Goal: Task Accomplishment & Management: Manage account settings

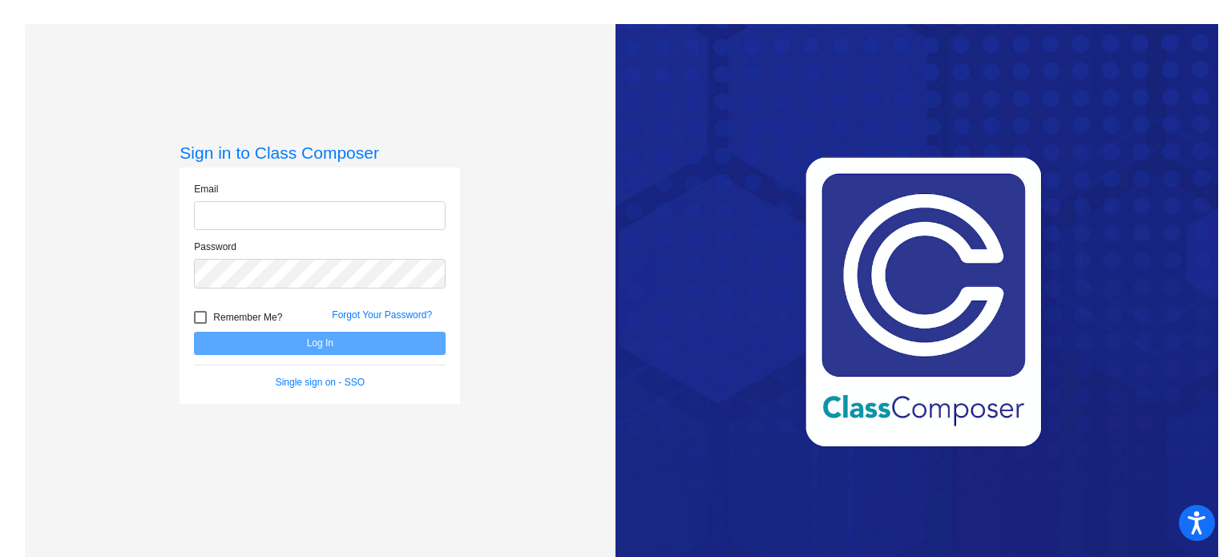
type input "[EMAIL_ADDRESS][DOMAIN_NAME]"
click at [261, 337] on button "Log In" at bounding box center [320, 343] width 252 height 23
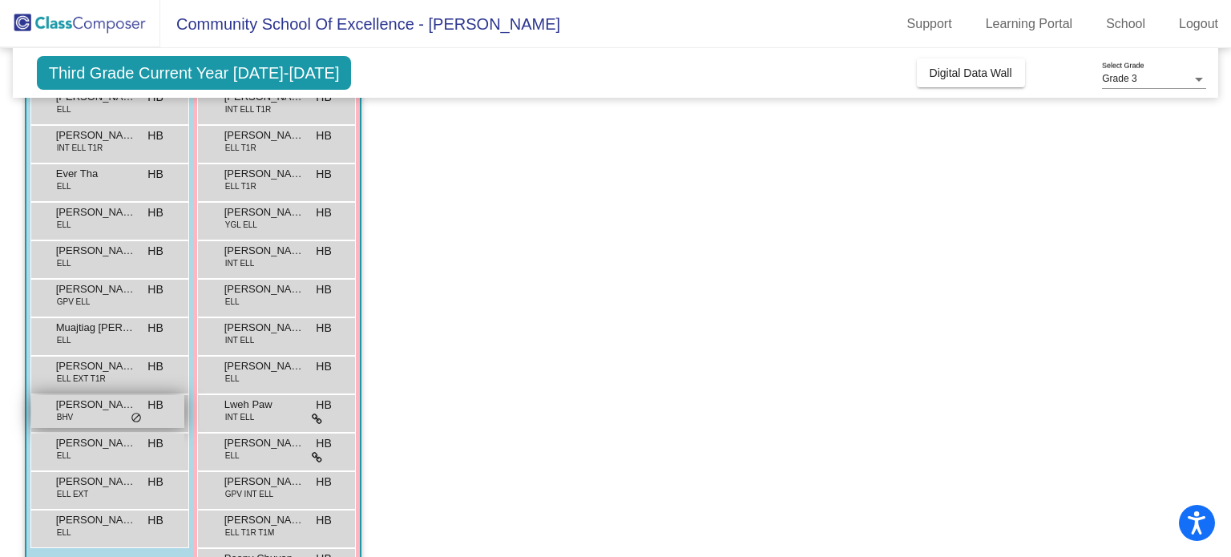
scroll to position [205, 0]
click at [103, 410] on span "[PERSON_NAME]" at bounding box center [96, 408] width 80 height 16
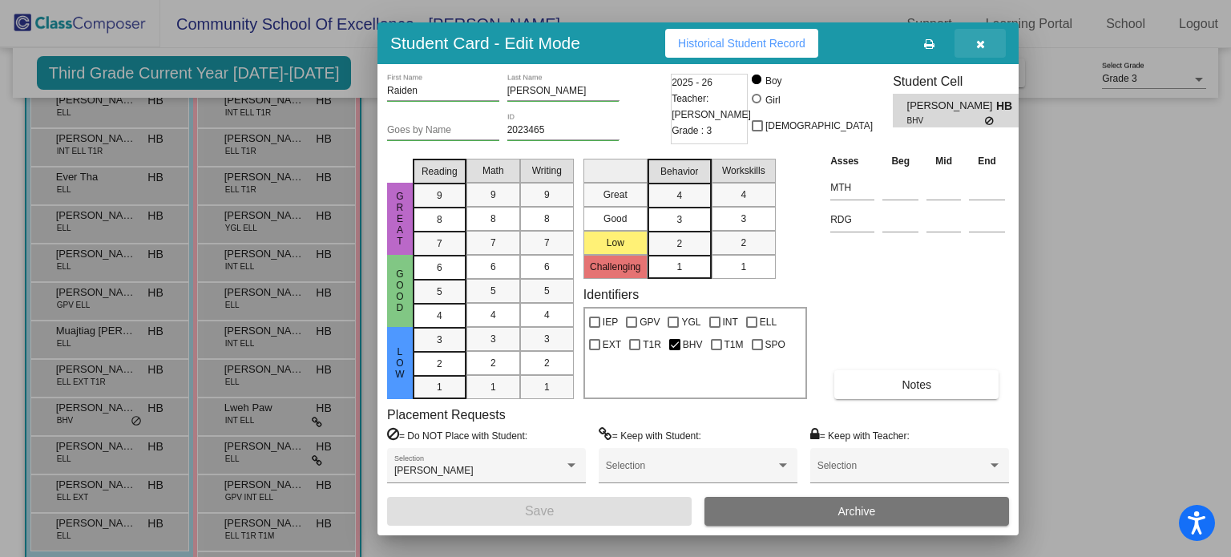
click at [981, 45] on icon "button" at bounding box center [980, 43] width 9 height 11
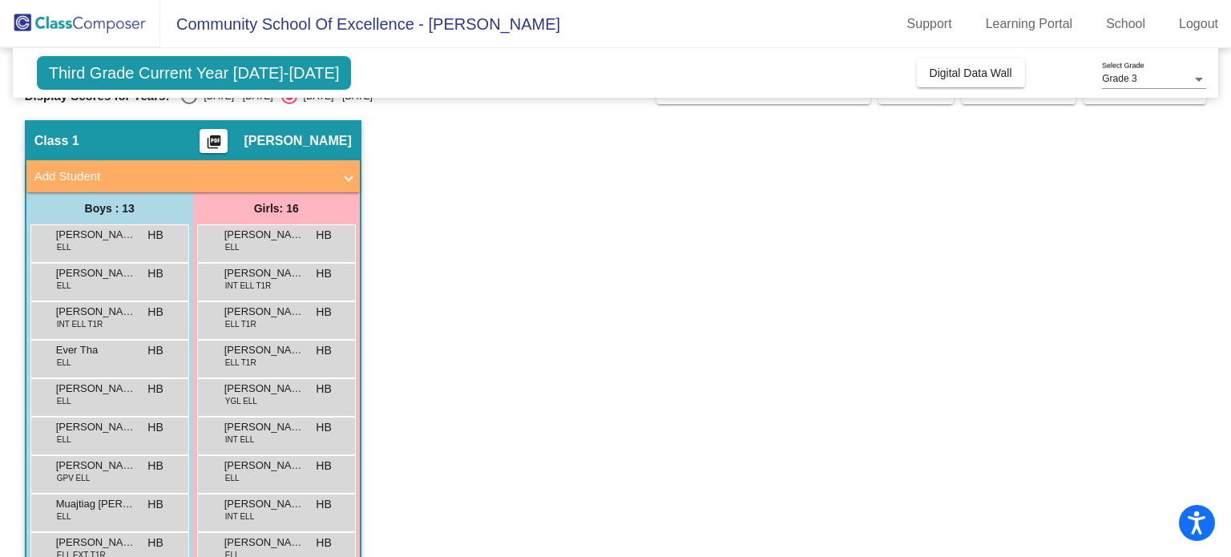
scroll to position [0, 0]
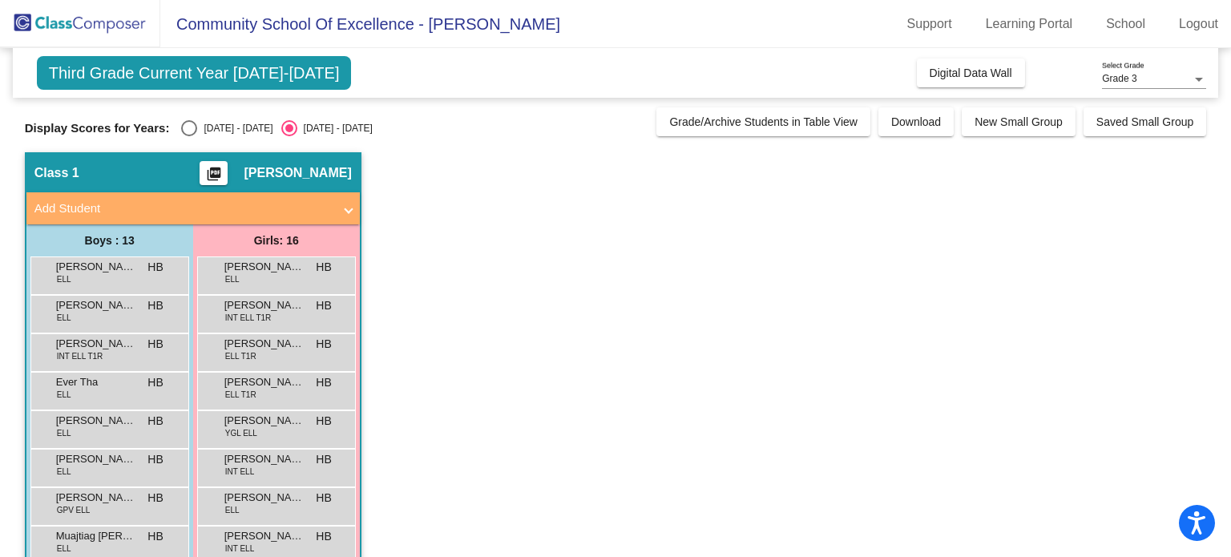
click at [184, 124] on div "Select an option" at bounding box center [189, 128] width 16 height 16
click at [188, 136] on input "[DATE] - [DATE]" at bounding box center [188, 136] width 1 height 1
radio input "true"
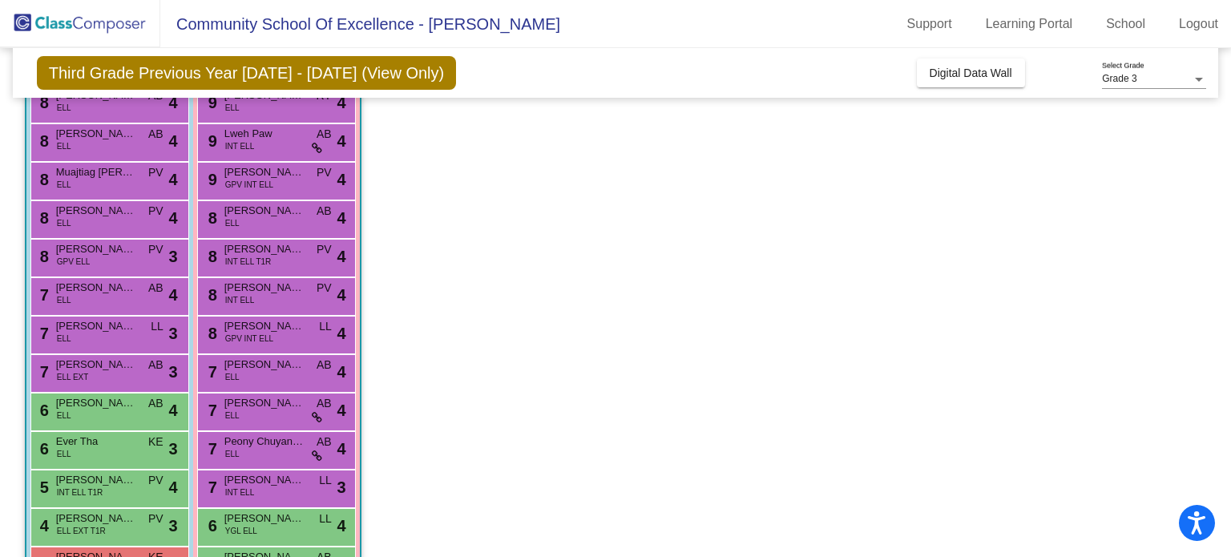
scroll to position [340, 0]
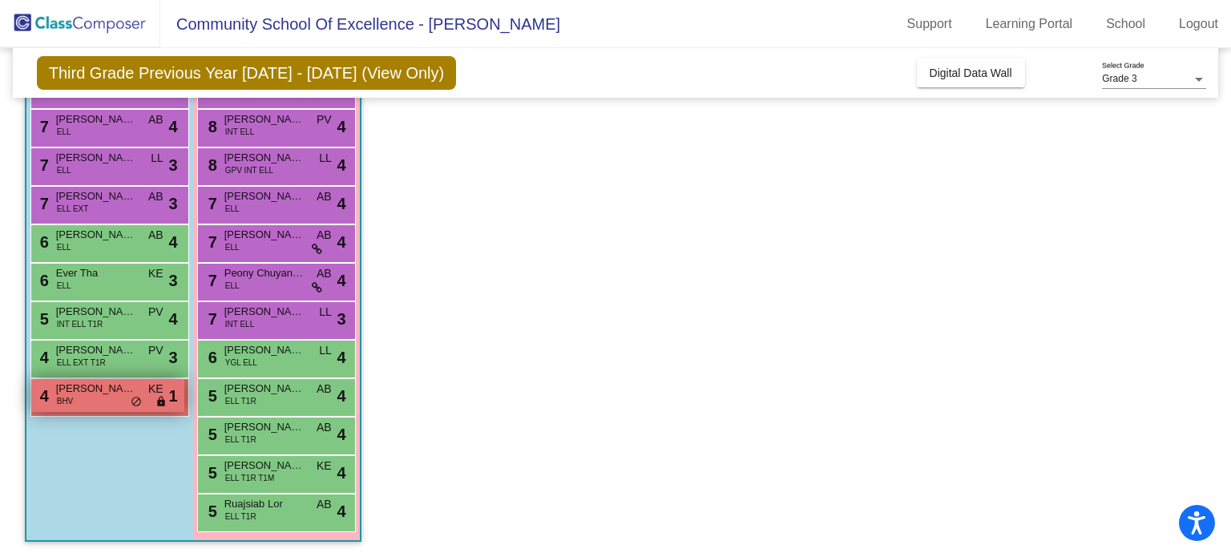
click at [61, 396] on span "BHV" at bounding box center [65, 401] width 17 height 12
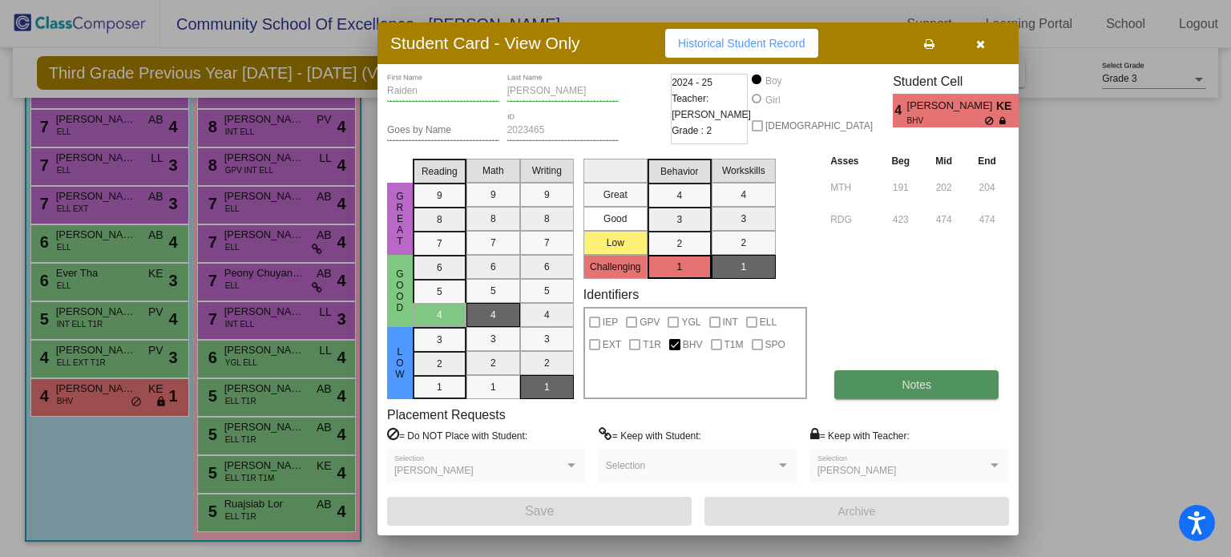
click at [914, 397] on button "Notes" at bounding box center [916, 384] width 164 height 29
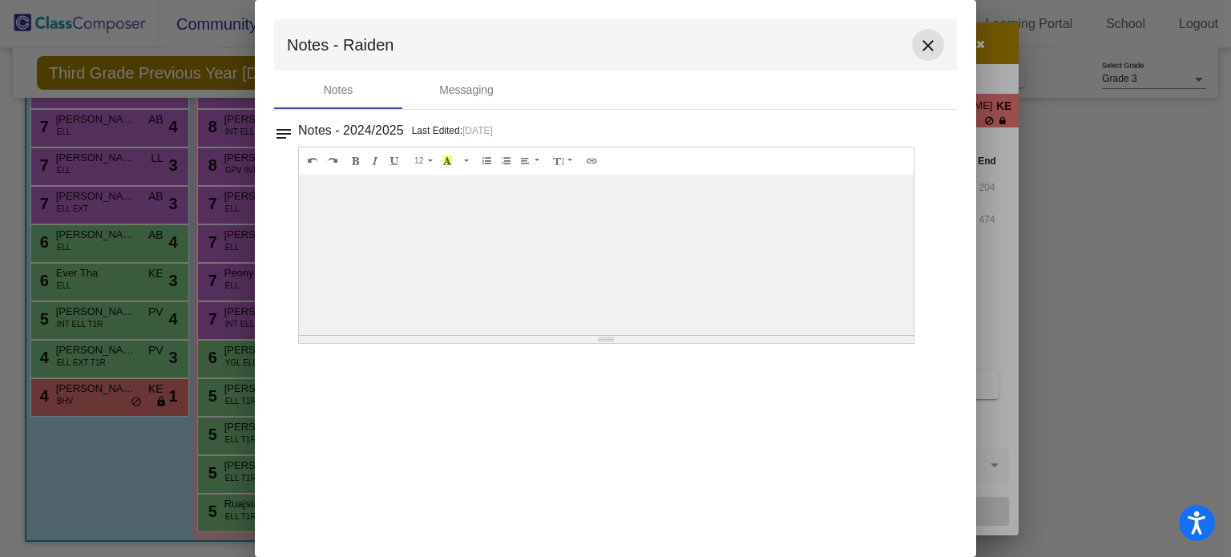
click at [926, 39] on mat-icon "close" at bounding box center [927, 45] width 19 height 19
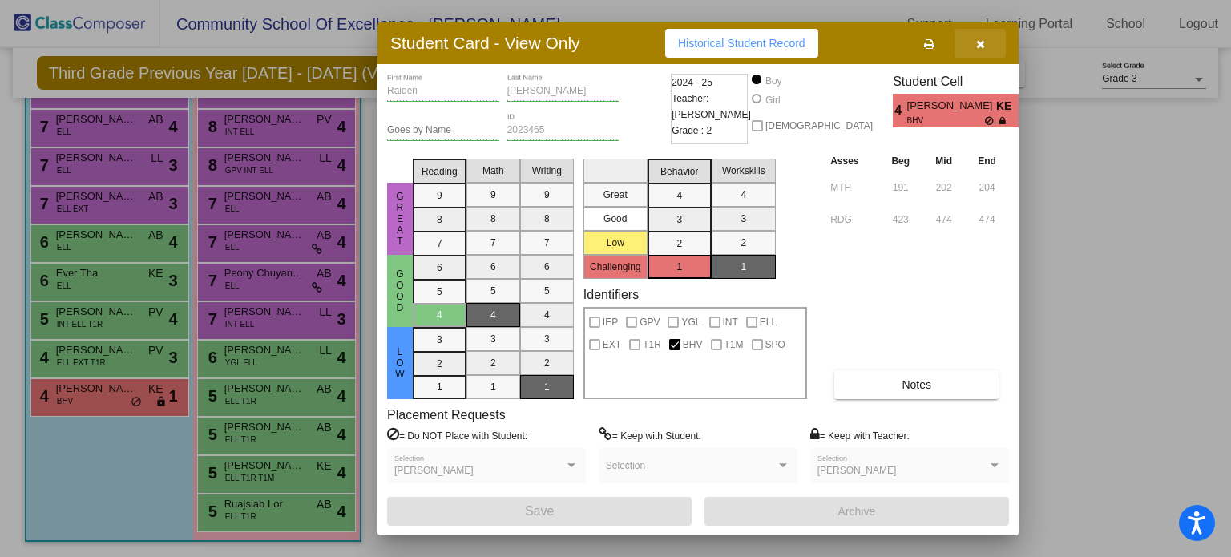
click at [974, 41] on button "button" at bounding box center [980, 43] width 51 height 29
